Goal: Find specific page/section: Find specific page/section

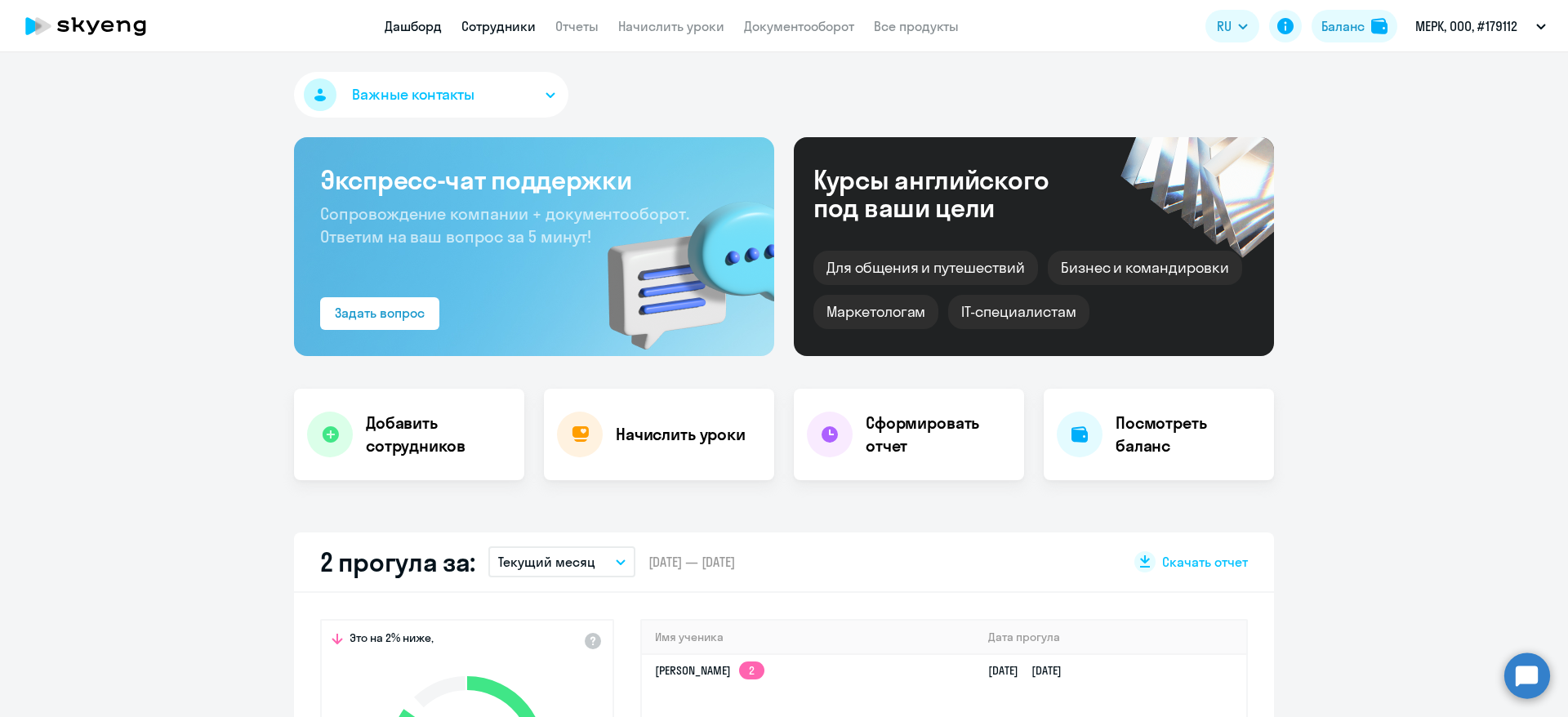
click at [510, 27] on link "Сотрудники" at bounding box center [498, 26] width 74 height 17
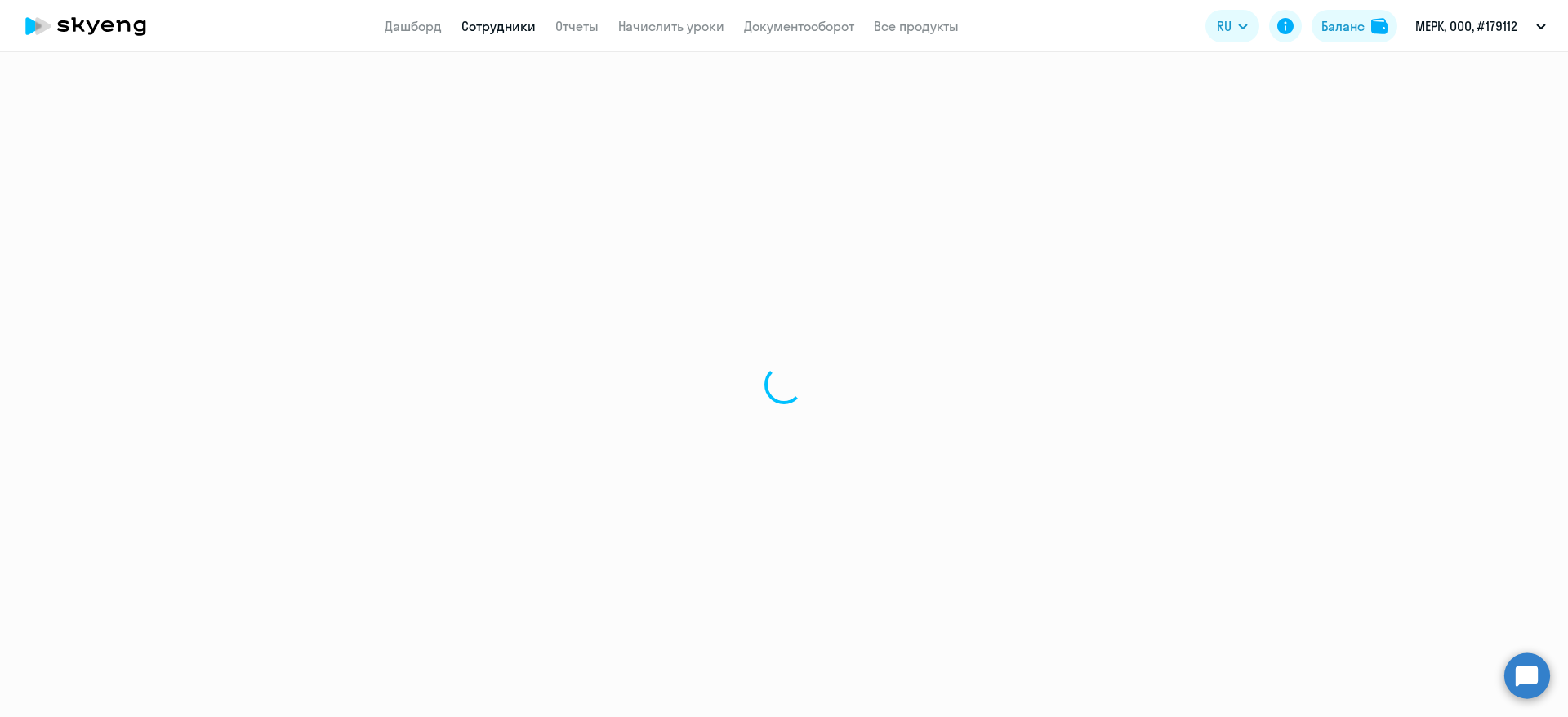
select select "30"
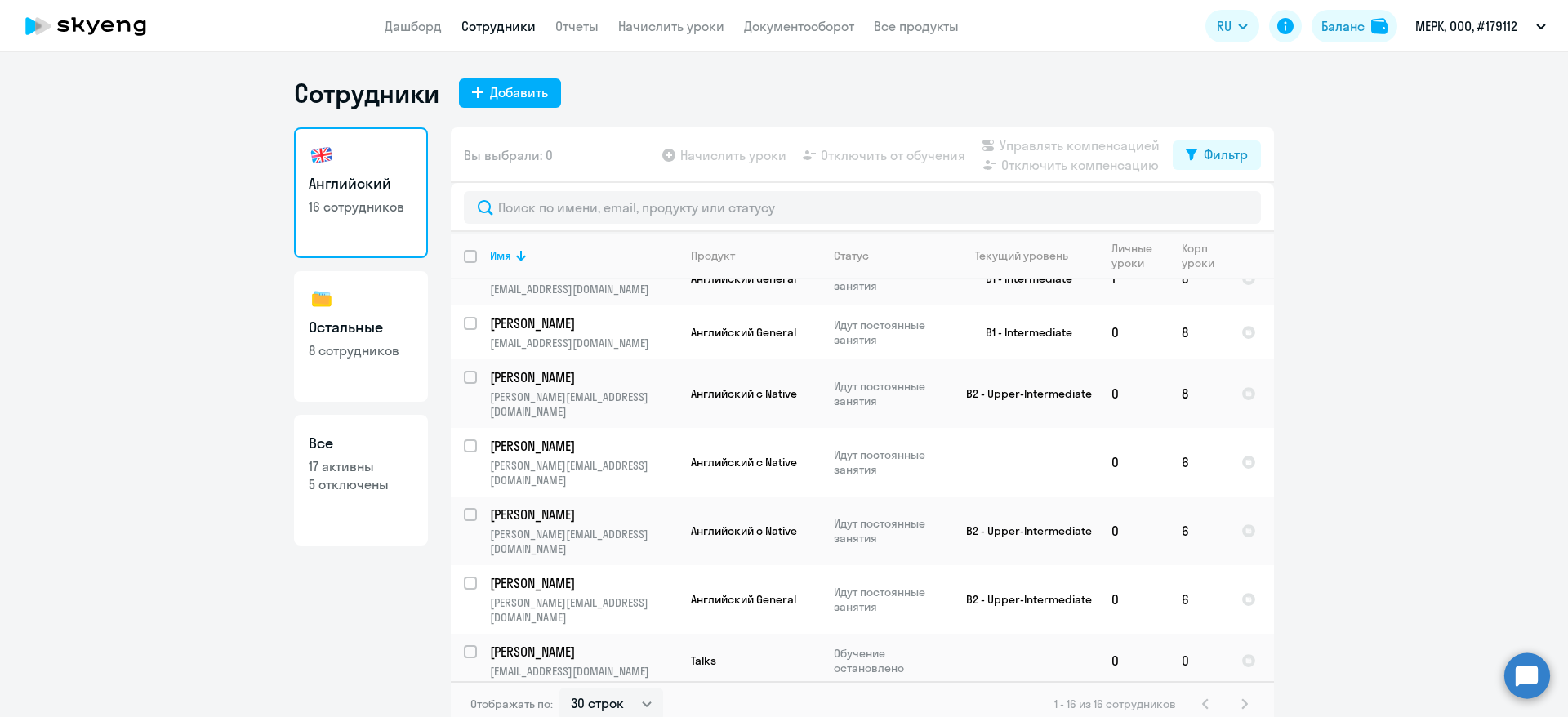
scroll to position [245, 0]
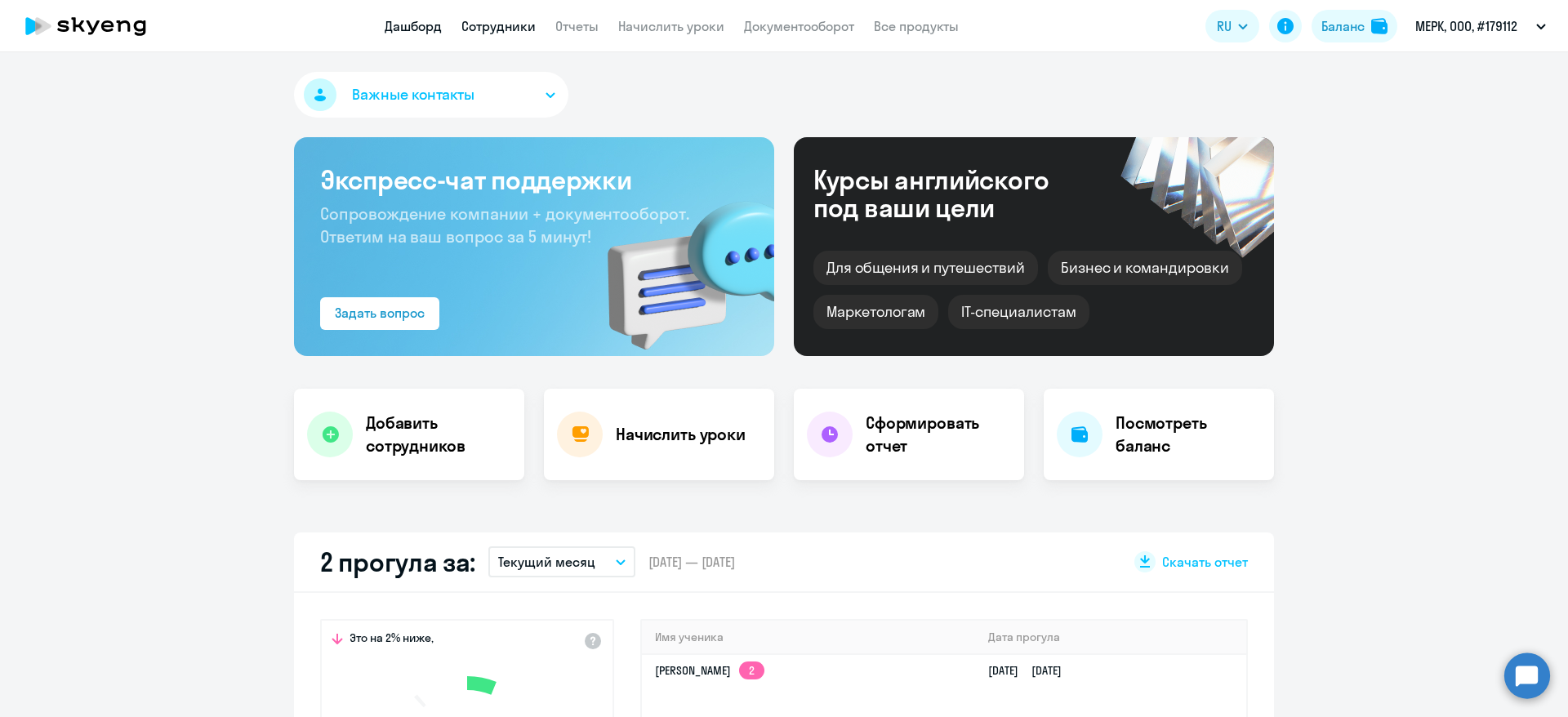
click at [475, 21] on link "Сотрудники" at bounding box center [498, 26] width 74 height 17
select select "30"
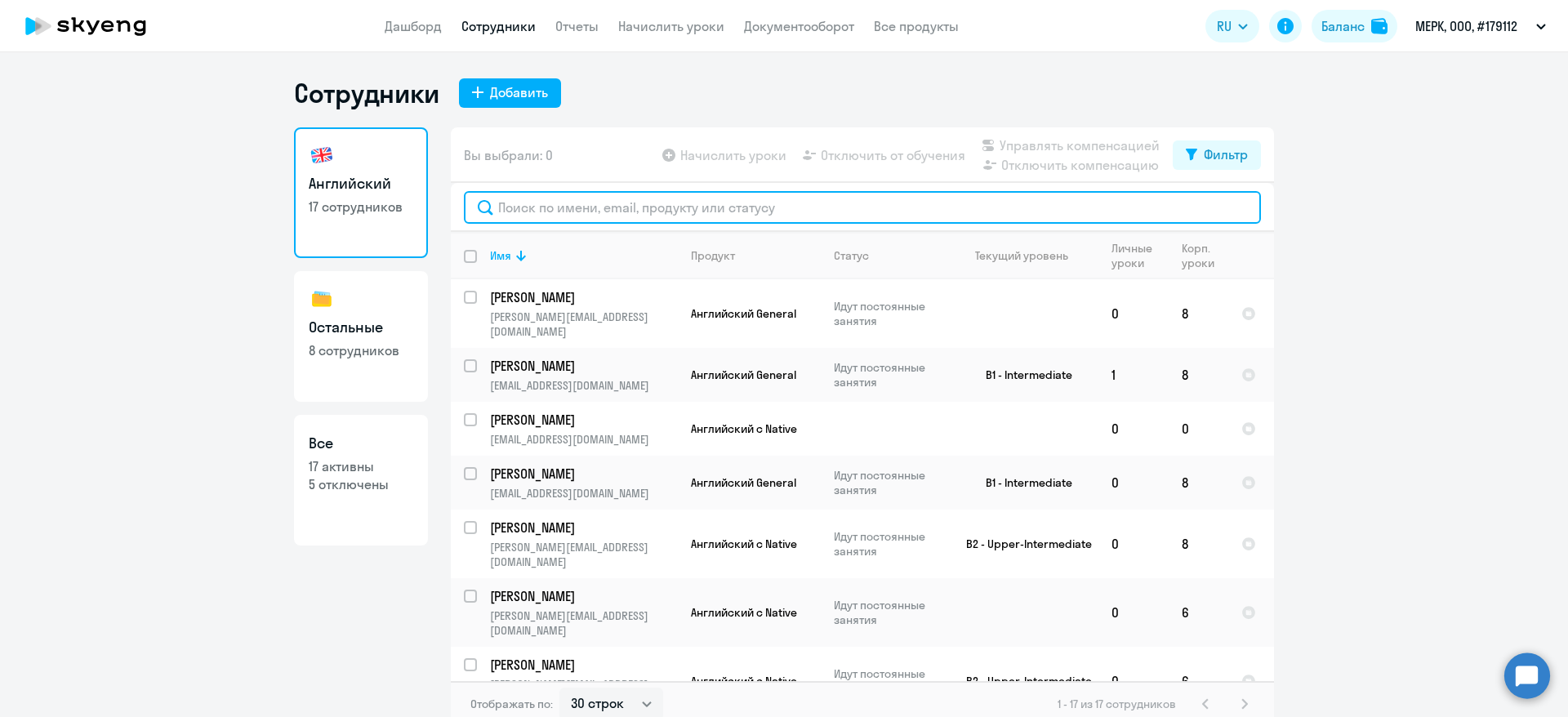
click at [533, 216] on input "text" at bounding box center [862, 208] width 797 height 33
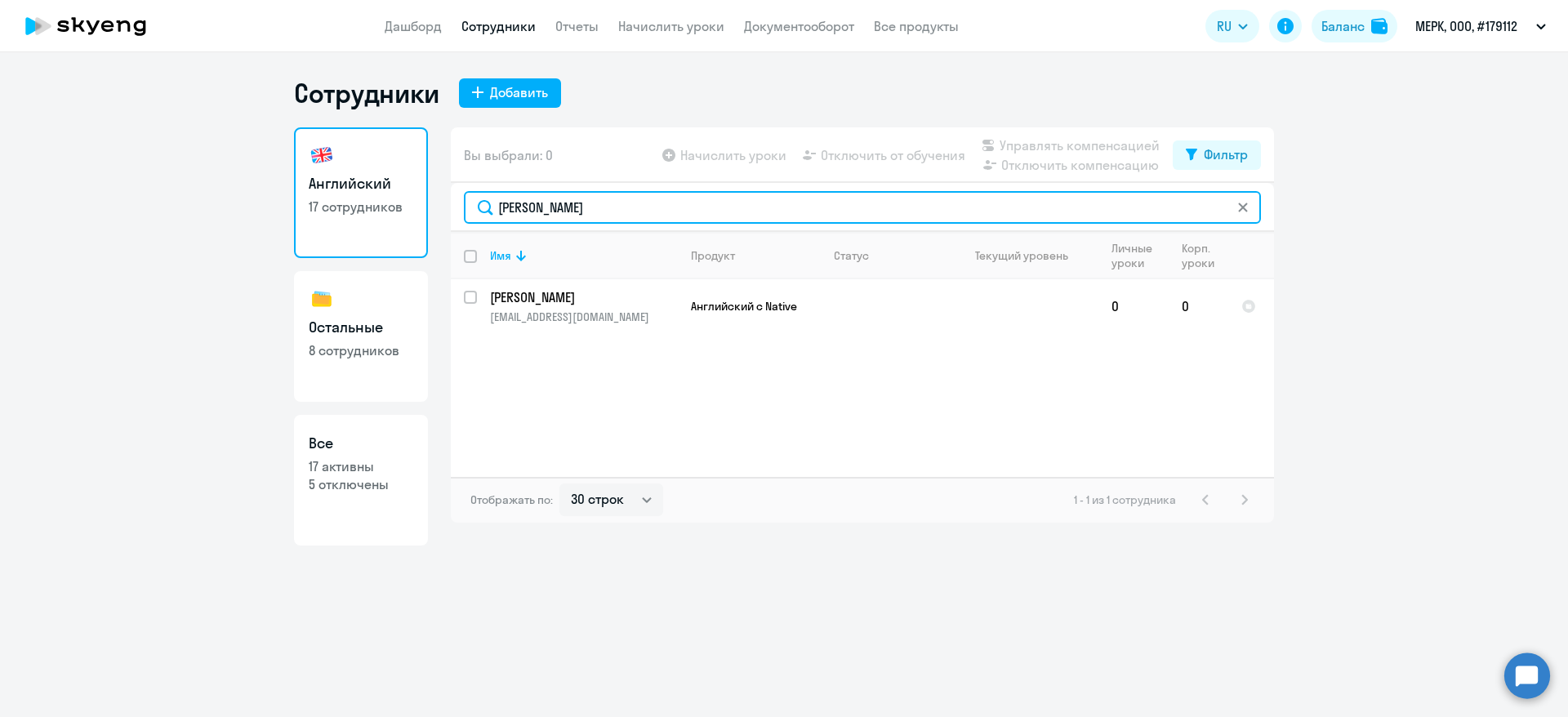
type input "Спирин"
